Goal: Task Accomplishment & Management: Manage account settings

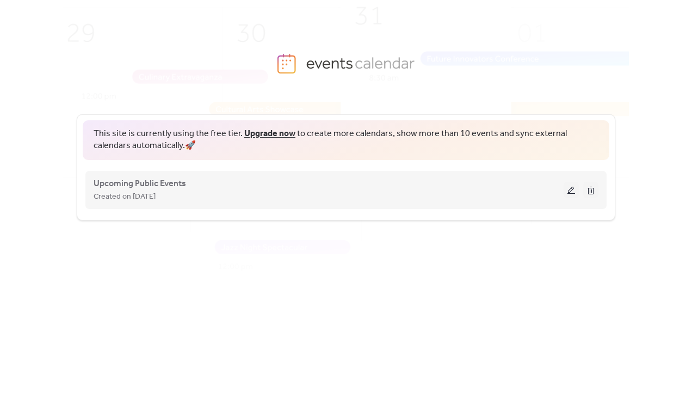
click at [569, 187] on button at bounding box center [571, 190] width 15 height 16
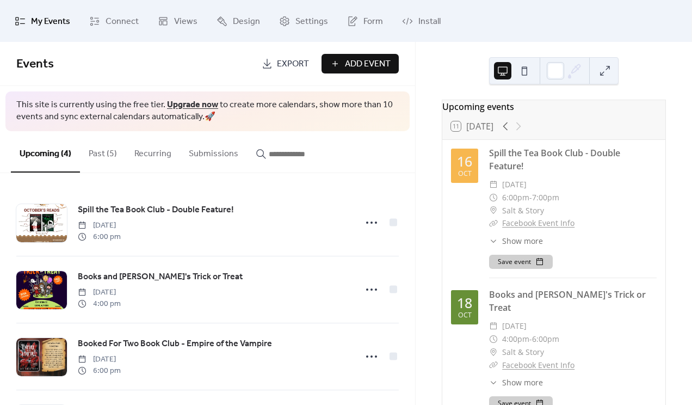
click at [101, 155] on button "Past (5)" at bounding box center [103, 151] width 46 height 40
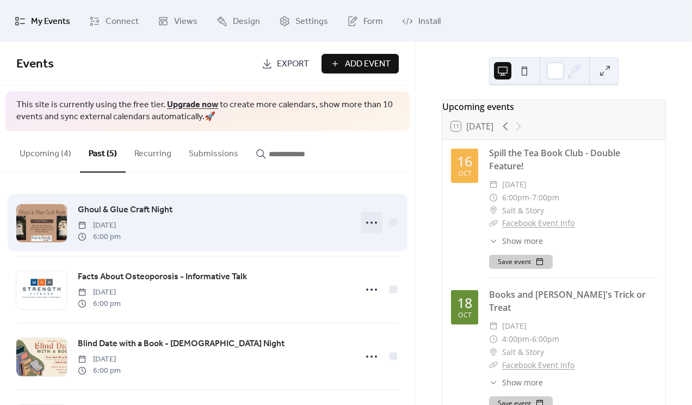
click at [371, 222] on circle at bounding box center [372, 222] width 2 height 2
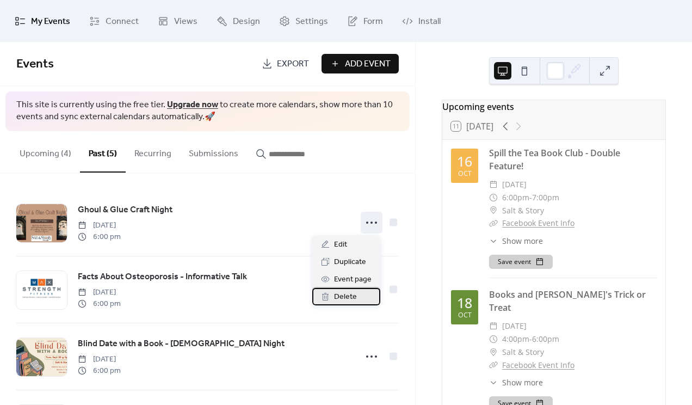
click at [352, 295] on span "Delete" at bounding box center [345, 297] width 23 height 13
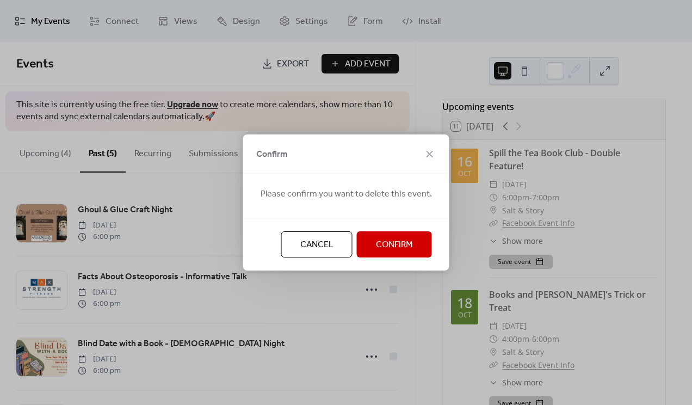
click at [392, 243] on span "Confirm" at bounding box center [394, 244] width 37 height 13
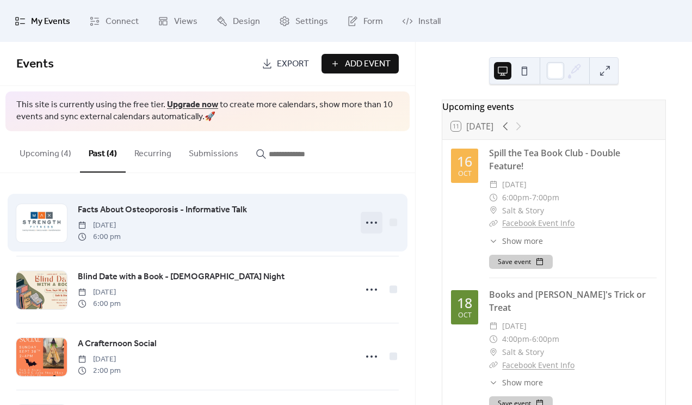
click at [371, 222] on circle at bounding box center [372, 222] width 2 height 2
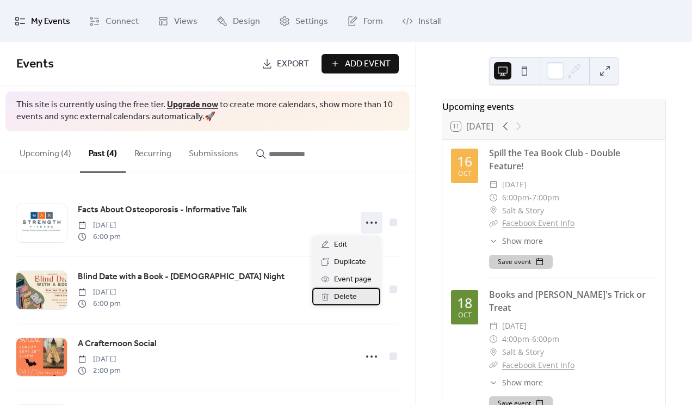
click at [351, 297] on span "Delete" at bounding box center [345, 297] width 23 height 13
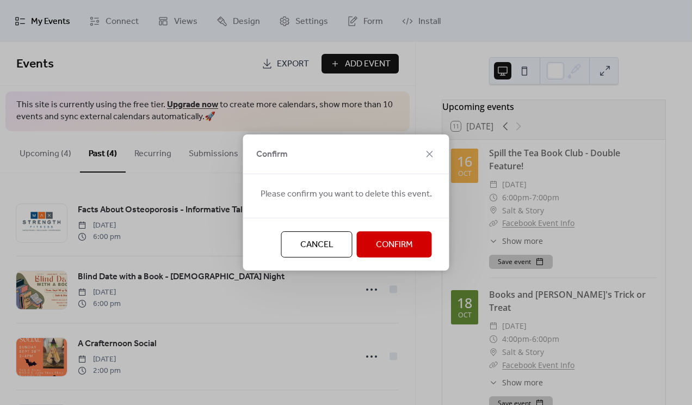
click at [384, 245] on span "Confirm" at bounding box center [394, 244] width 37 height 13
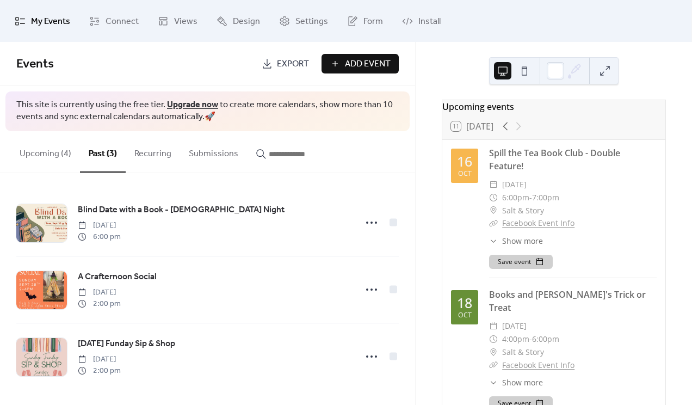
click at [41, 152] on button "Upcoming (4)" at bounding box center [45, 151] width 69 height 40
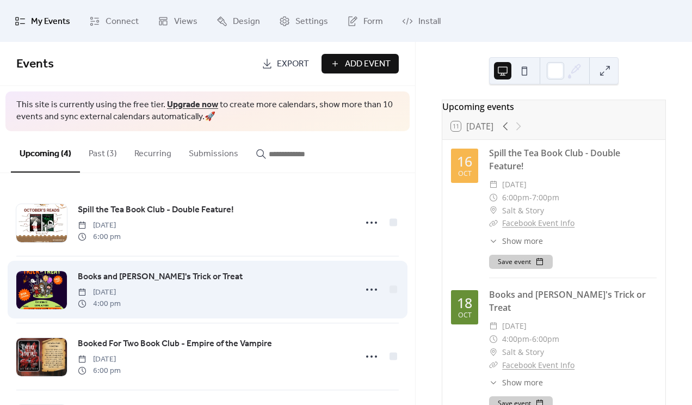
scroll to position [69, 0]
